Goal: Information Seeking & Learning: Learn about a topic

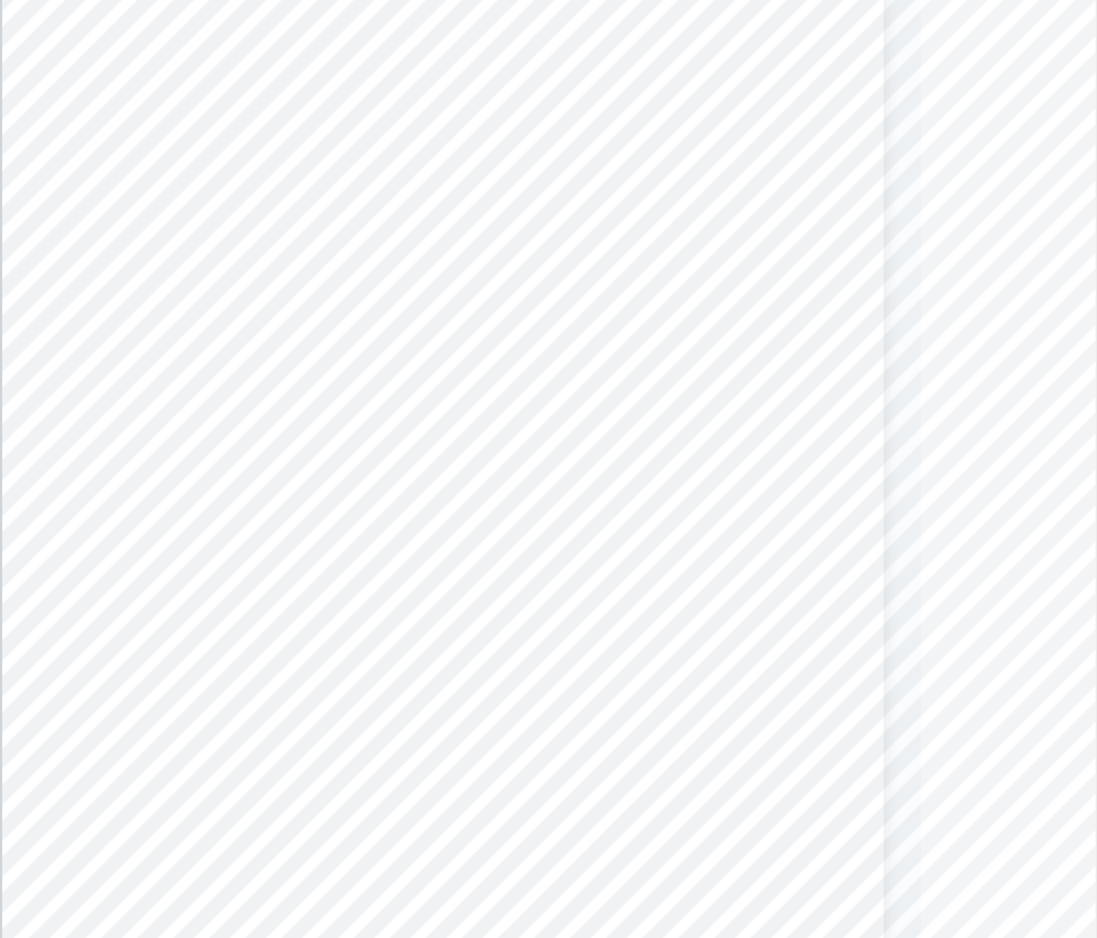
scroll to position [2128, 325]
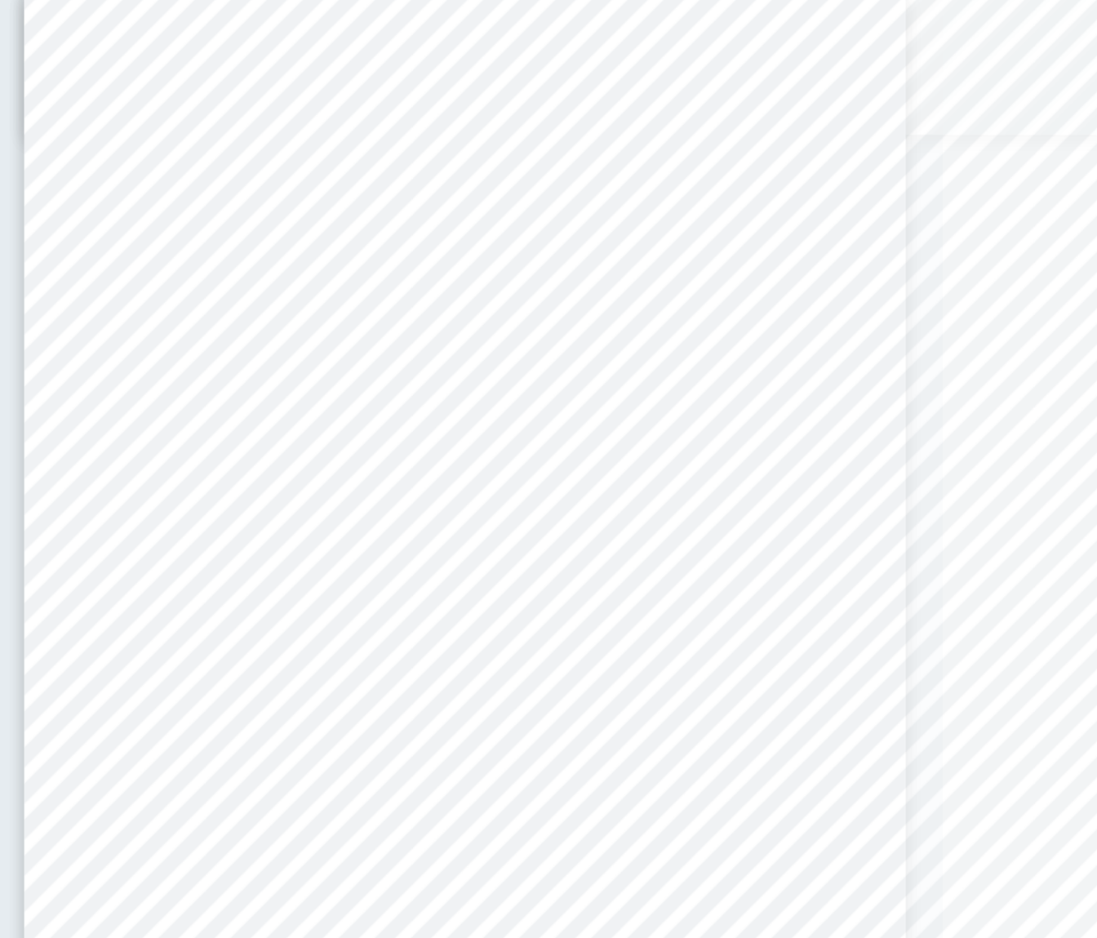
scroll to position [2015, 278]
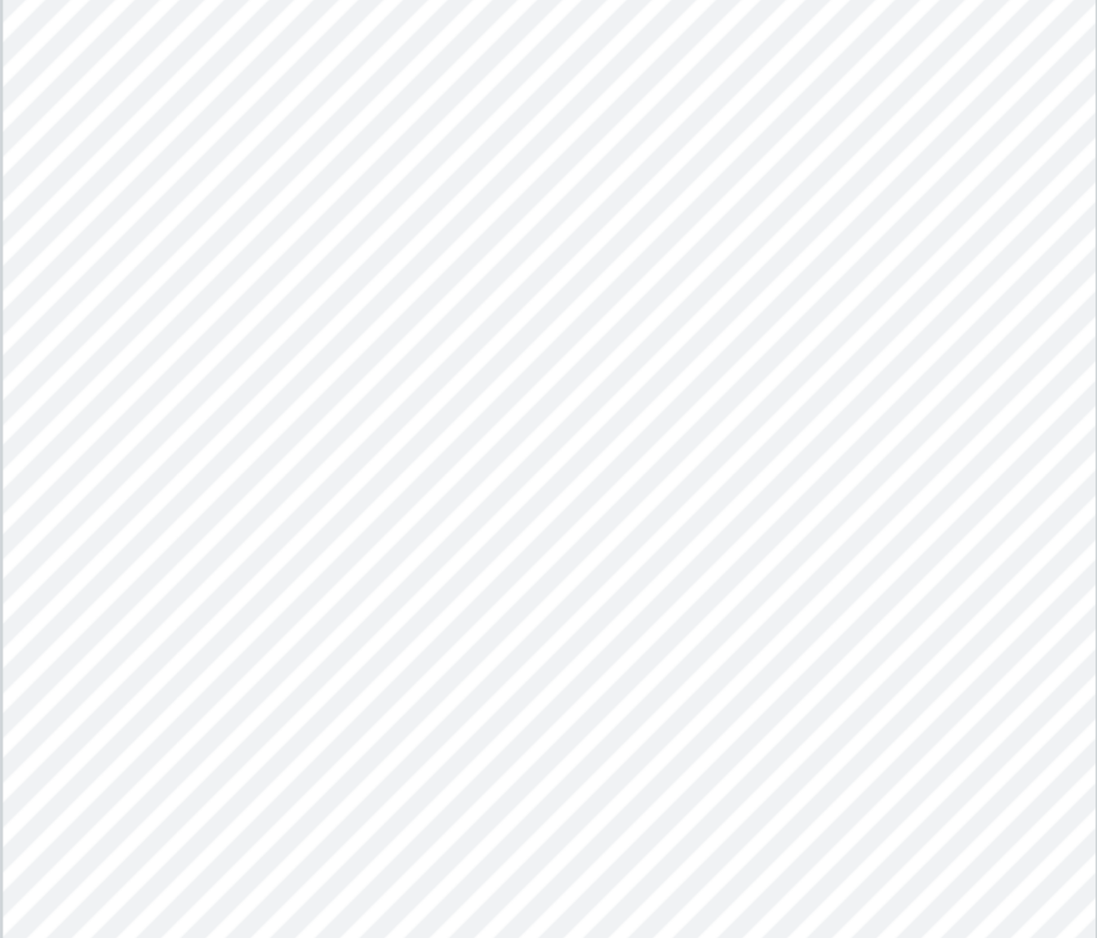
scroll to position [87, 0]
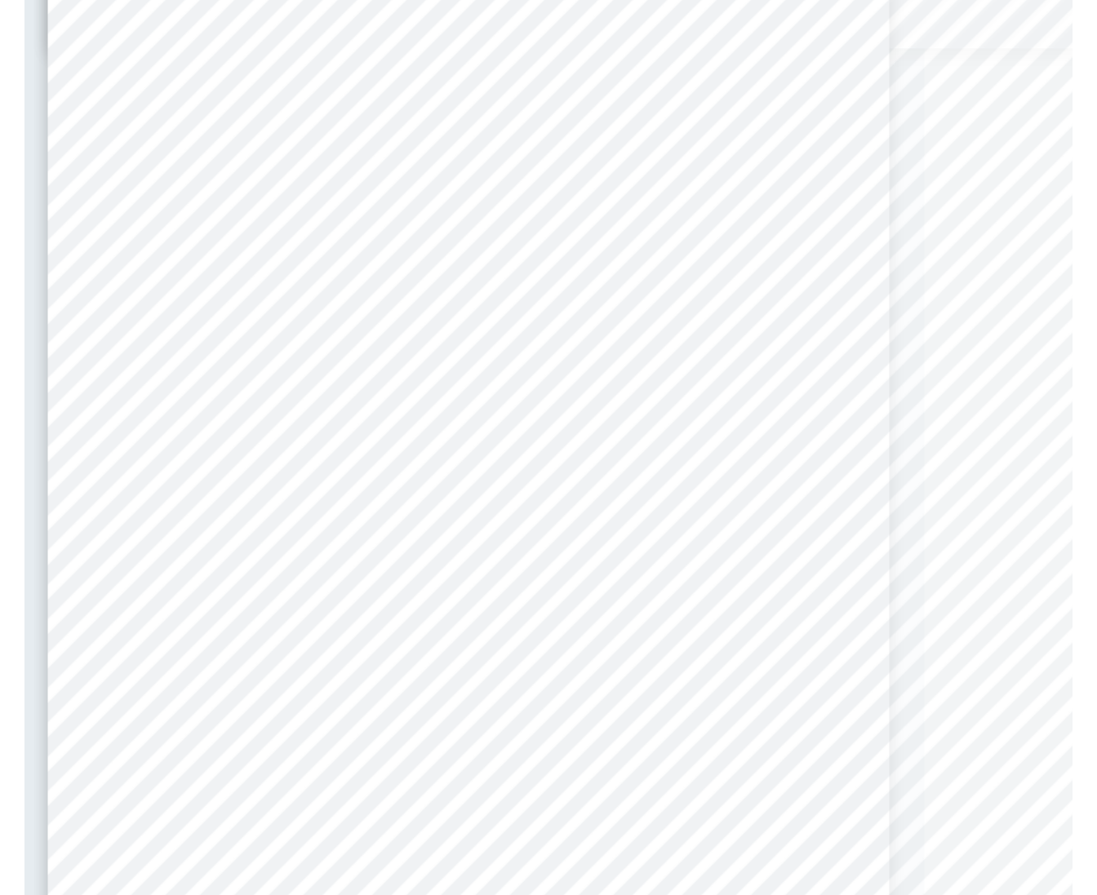
scroll to position [3995, 278]
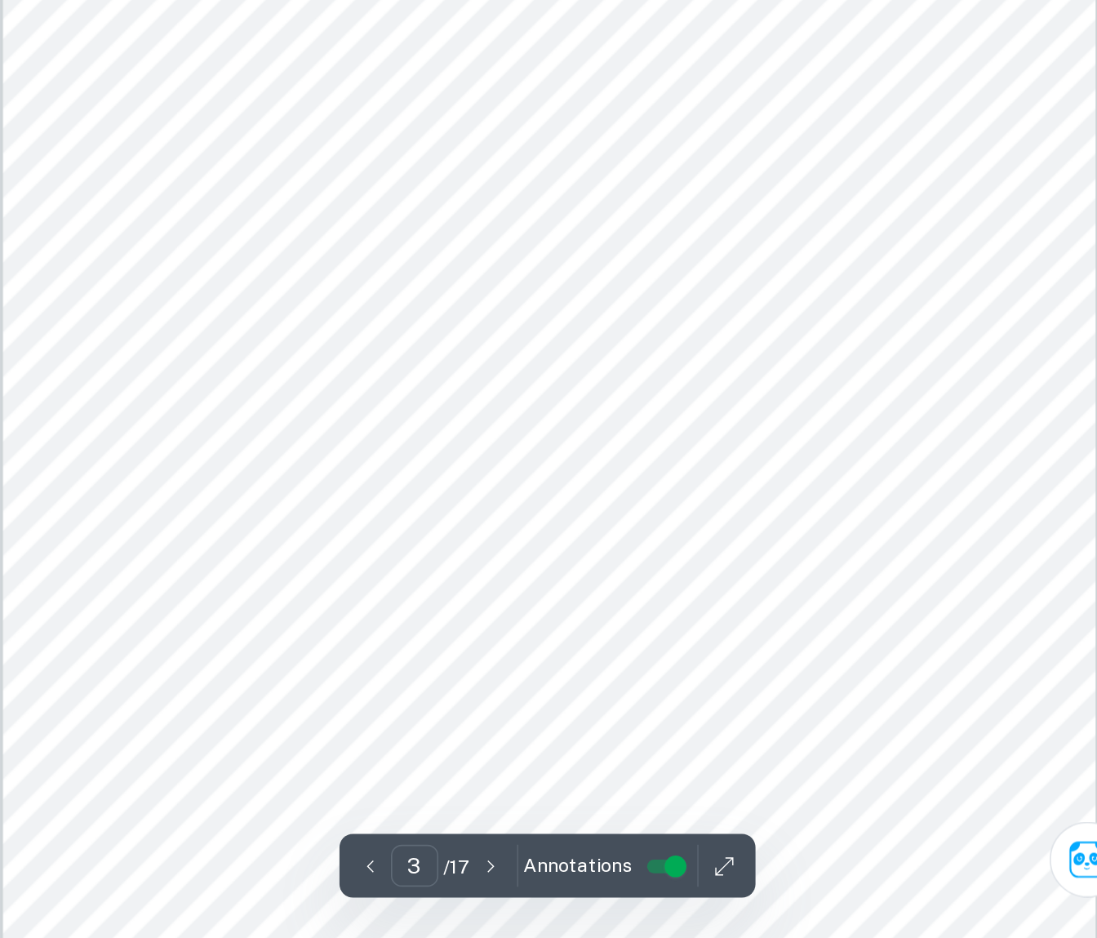
scroll to position [1987, 0]
